Goal: Task Accomplishment & Management: Use online tool/utility

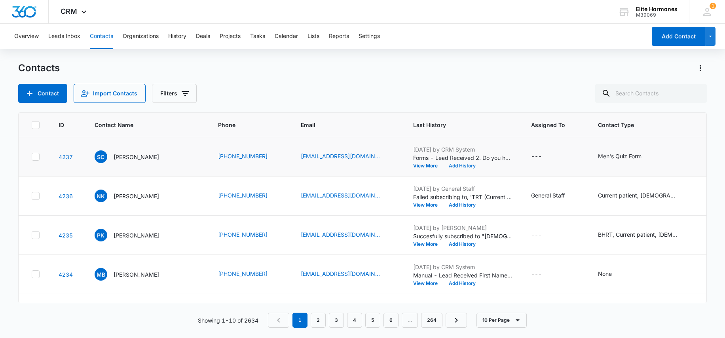
click at [453, 163] on button "Add History" at bounding box center [462, 165] width 38 height 5
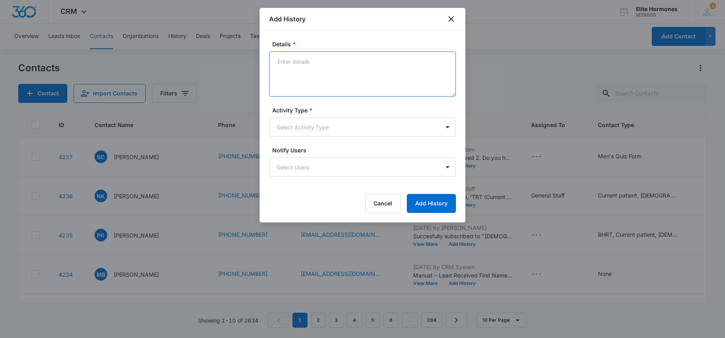
click at [308, 76] on textarea "Details *" at bounding box center [362, 73] width 187 height 45
type textarea "10/10/25 email sent, req no call/SD"
click at [443, 203] on button "Add History" at bounding box center [431, 203] width 49 height 19
click at [428, 127] on body "CRM Apps Reputation Websites Forms CRM Email Social Content Ads Intelligence Fi…" at bounding box center [362, 169] width 725 height 338
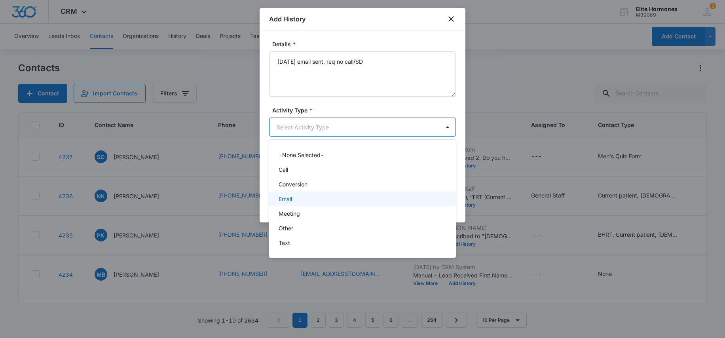
click at [310, 197] on div "Email" at bounding box center [361, 199] width 166 height 8
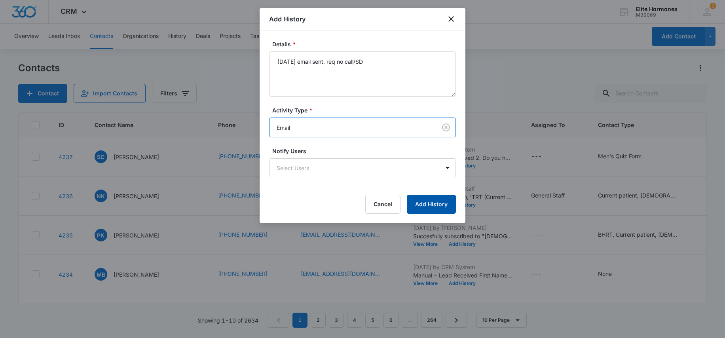
click at [419, 200] on button "Add History" at bounding box center [431, 204] width 49 height 19
